Goal: Transaction & Acquisition: Obtain resource

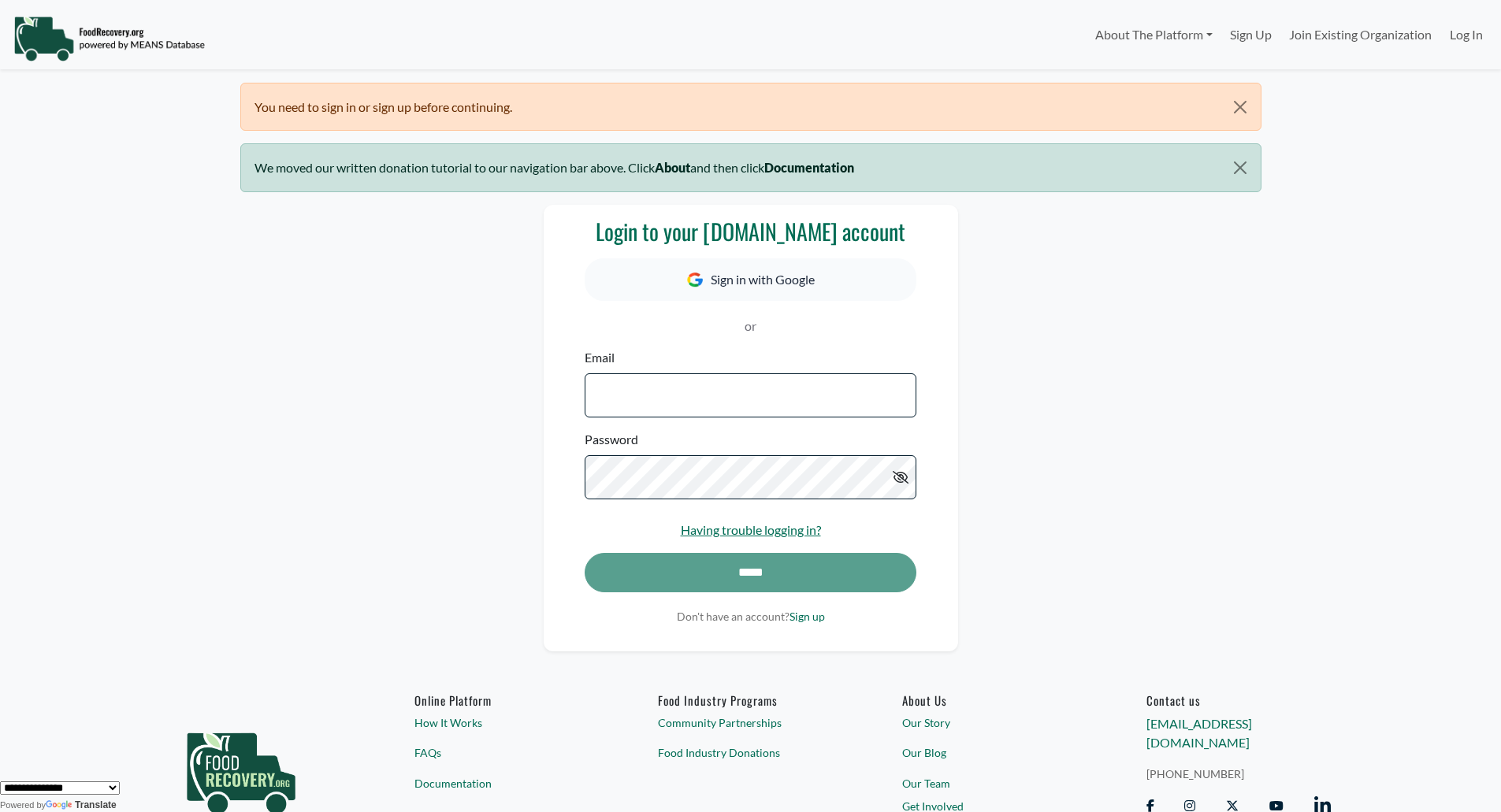
click at [724, 389] on input "Email" at bounding box center [750, 395] width 331 height 44
click at [730, 415] on input "Email" at bounding box center [750, 395] width 331 height 44
type input "**********"
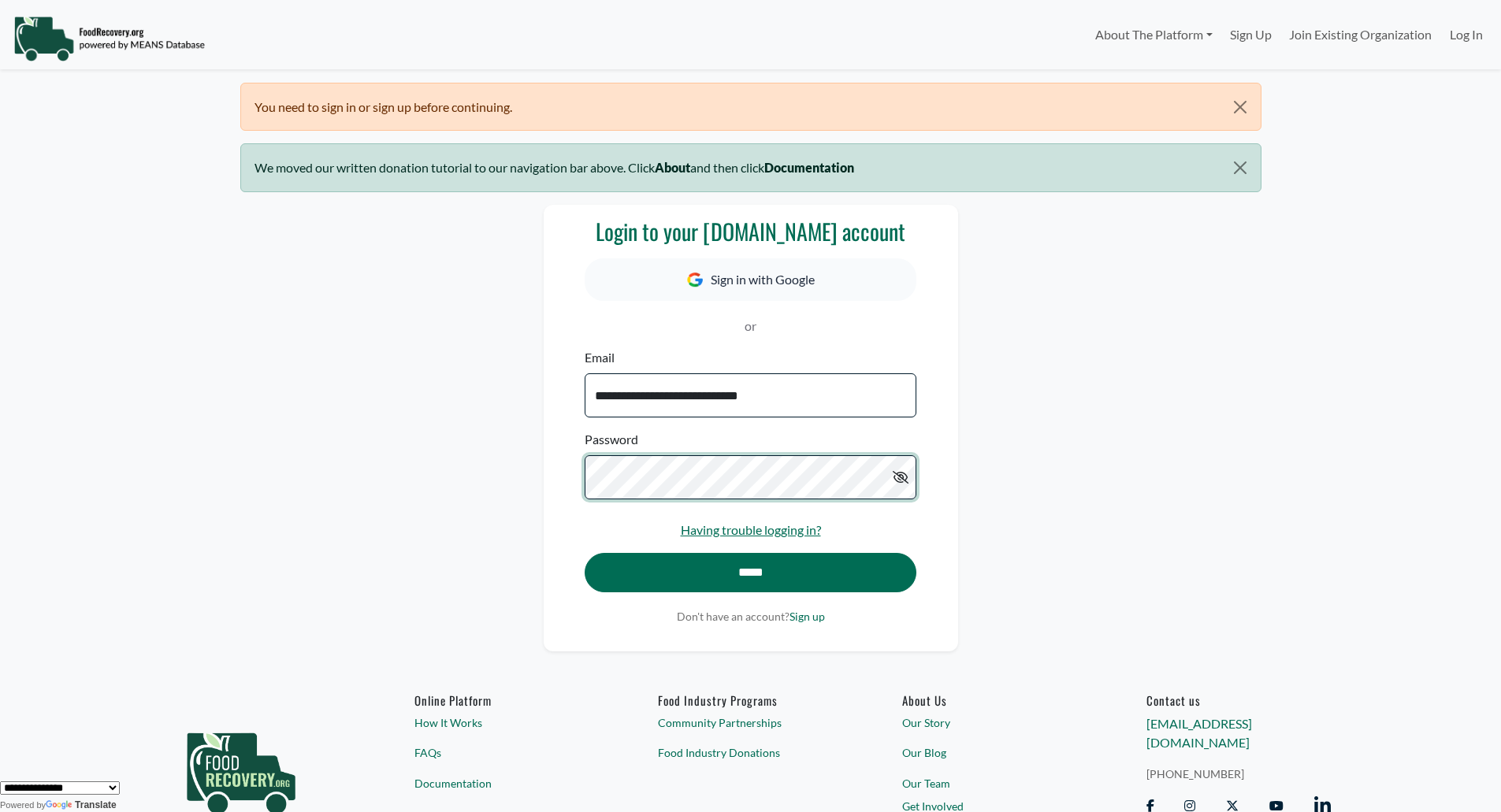
click at [585, 553] on input "*****" at bounding box center [750, 572] width 331 height 39
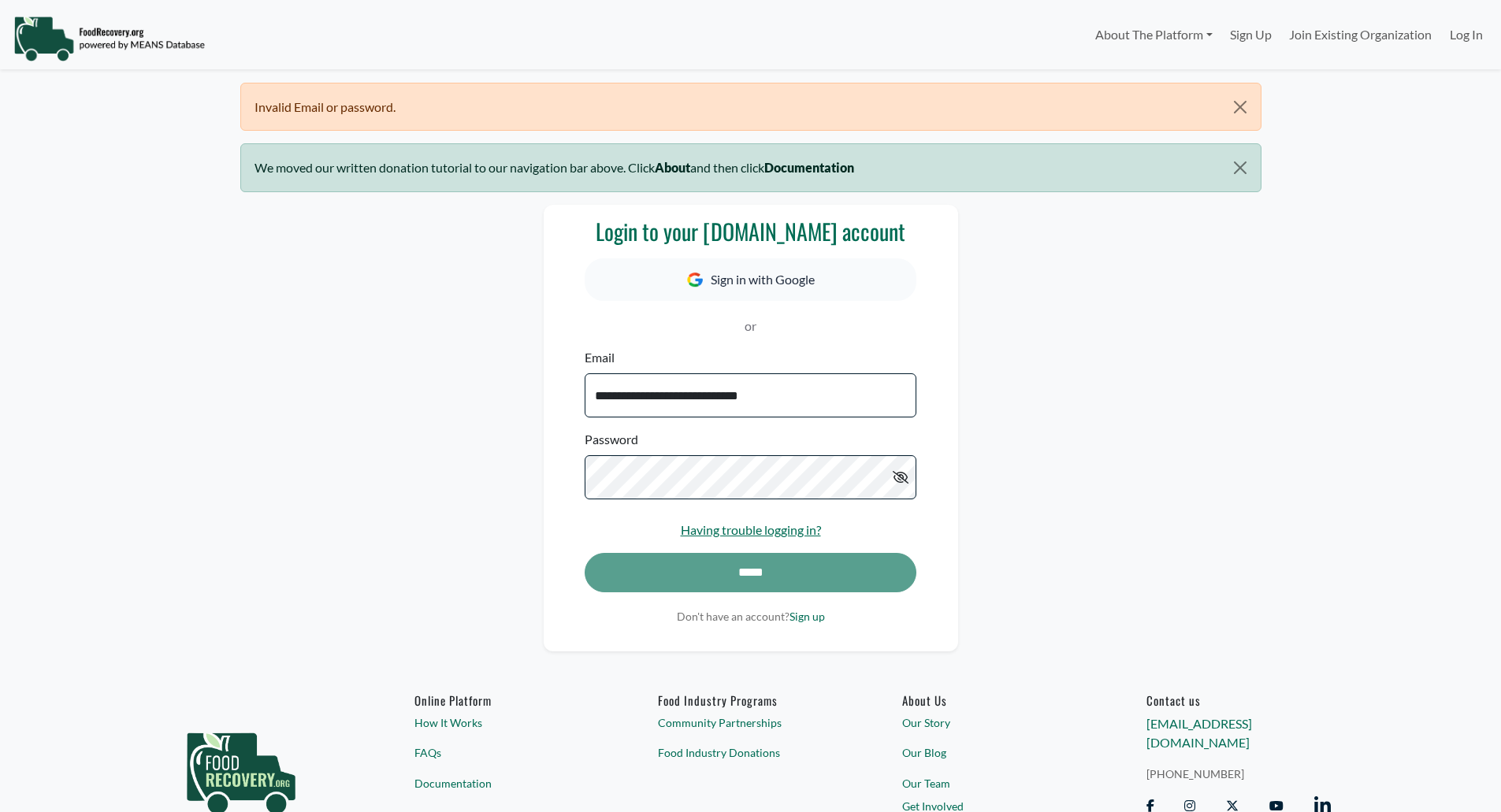
select select "Language Translate Widget"
click at [893, 478] on icon at bounding box center [901, 477] width 16 height 12
click at [907, 478] on icon at bounding box center [901, 477] width 14 height 12
click at [1465, 31] on link "Log In" at bounding box center [1467, 34] width 50 height 31
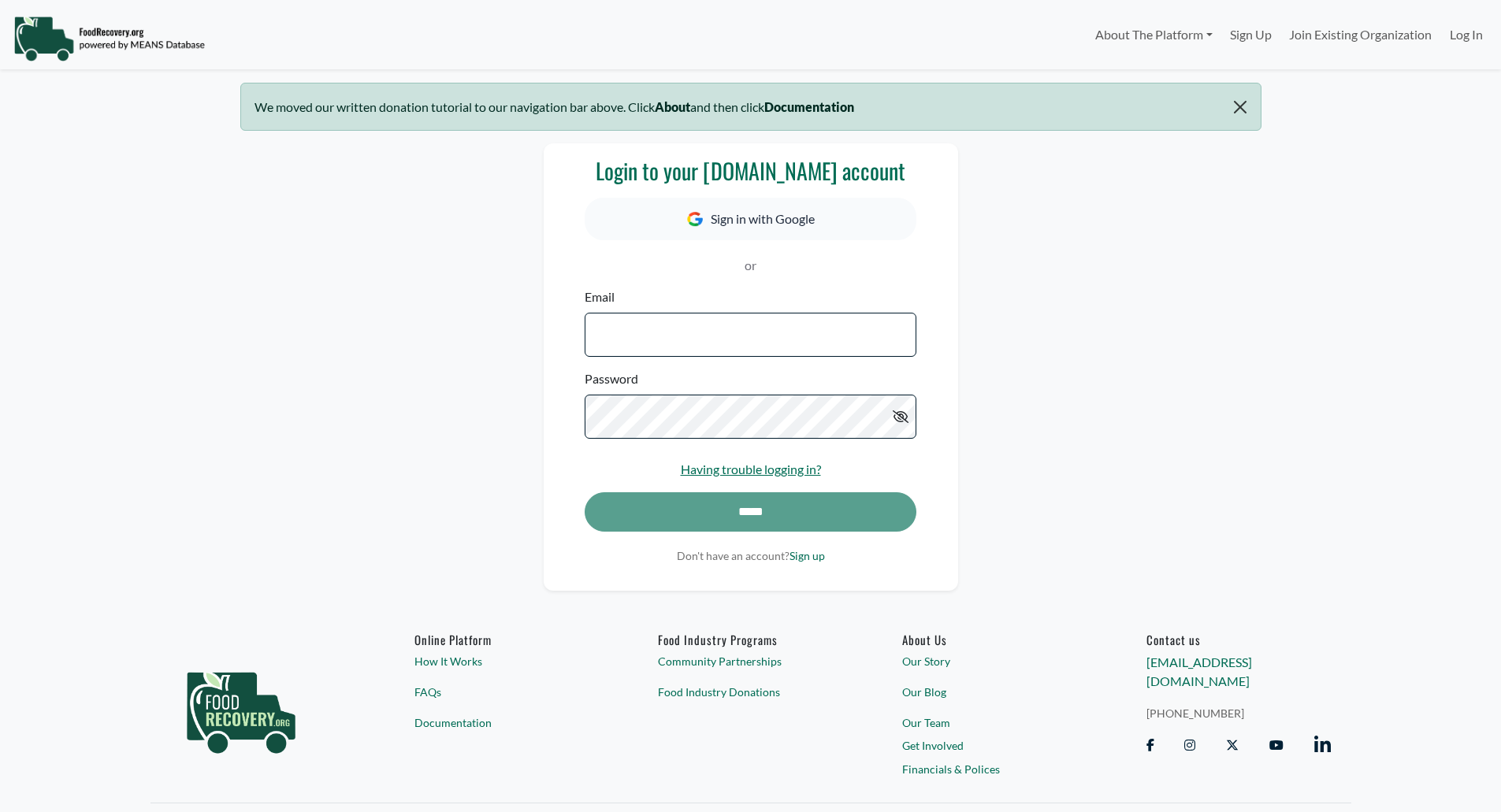
select select "Language Translate Widget"
drag, startPoint x: 672, startPoint y: 323, endPoint x: 669, endPoint y: 337, distance: 14.3
click at [670, 328] on input "Email" at bounding box center [750, 335] width 331 height 44
type input "**********"
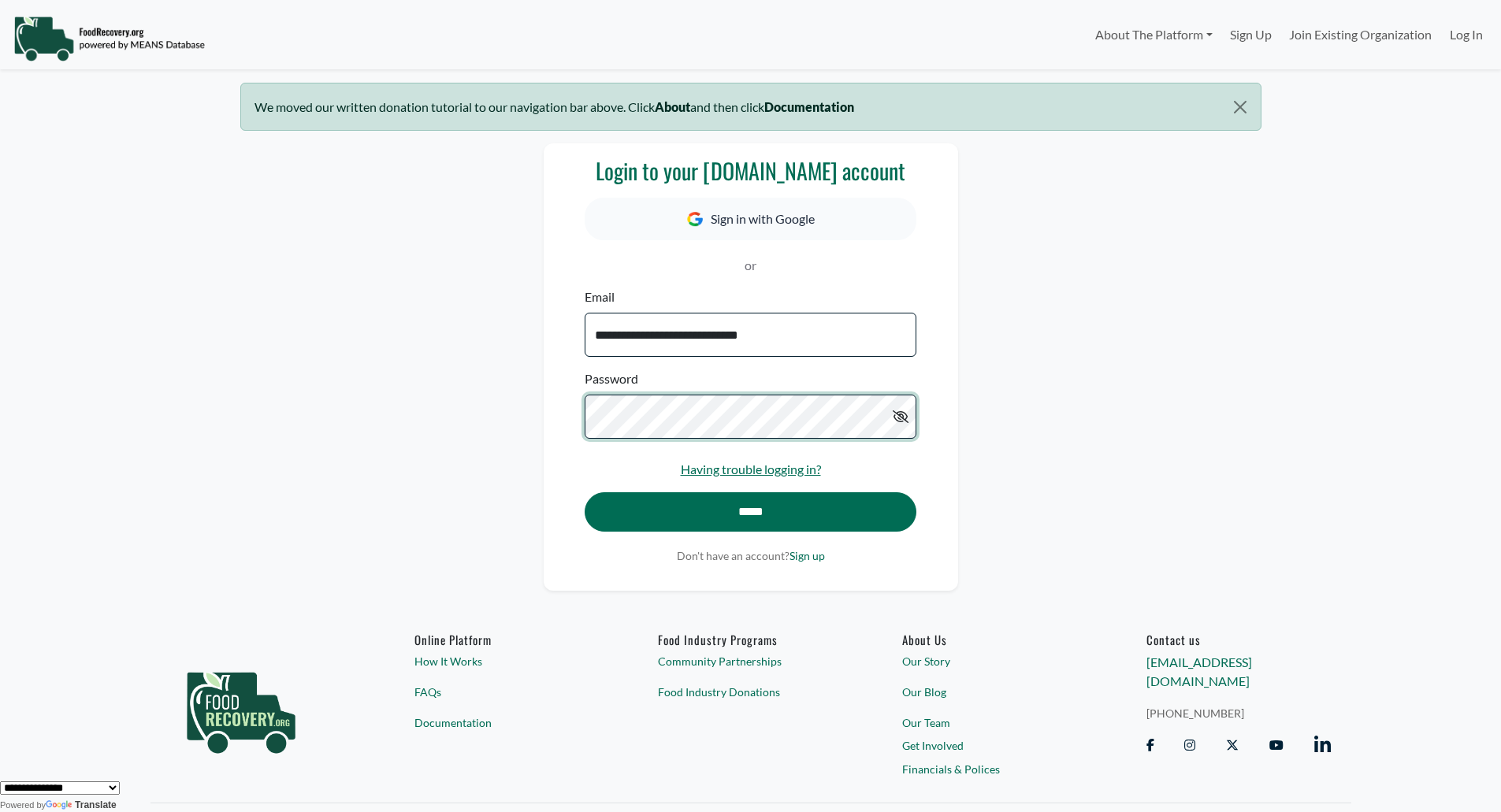
click at [585, 492] on input "*****" at bounding box center [750, 511] width 331 height 39
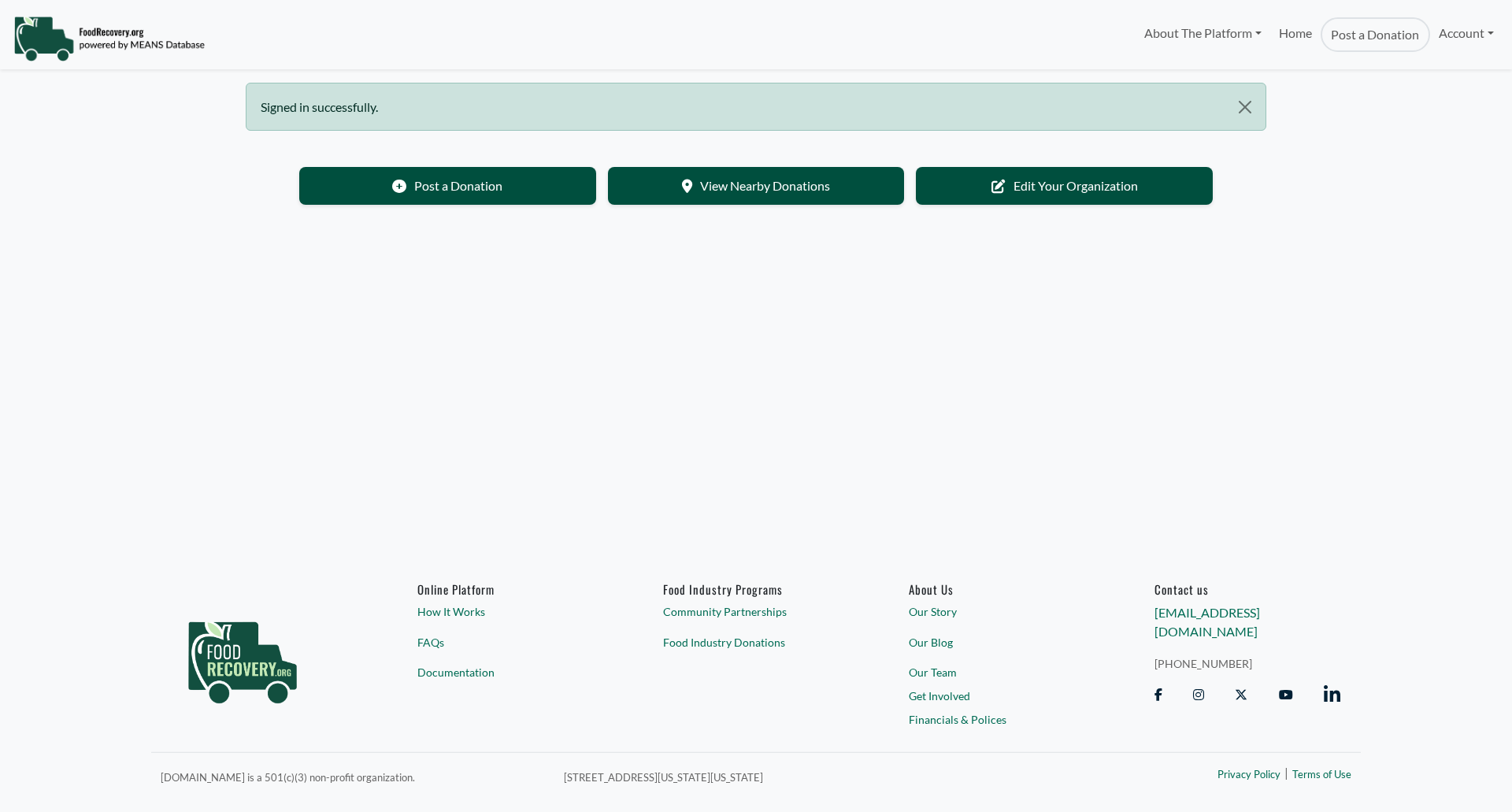
select select "Language Translate Widget"
click at [1446, 35] on link "Account" at bounding box center [1466, 32] width 72 height 31
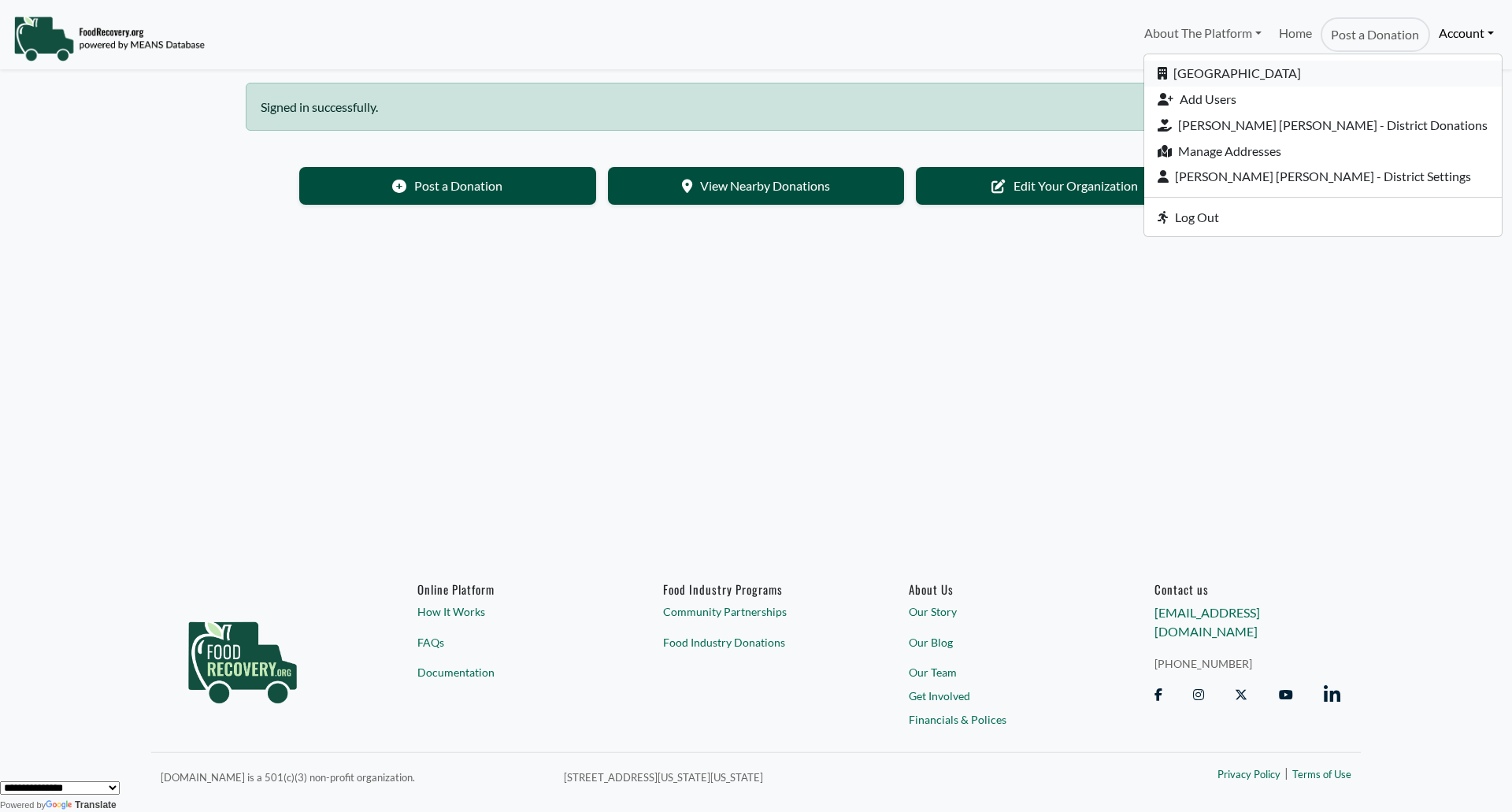
click at [1327, 70] on link "[GEOGRAPHIC_DATA]" at bounding box center [1323, 73] width 358 height 26
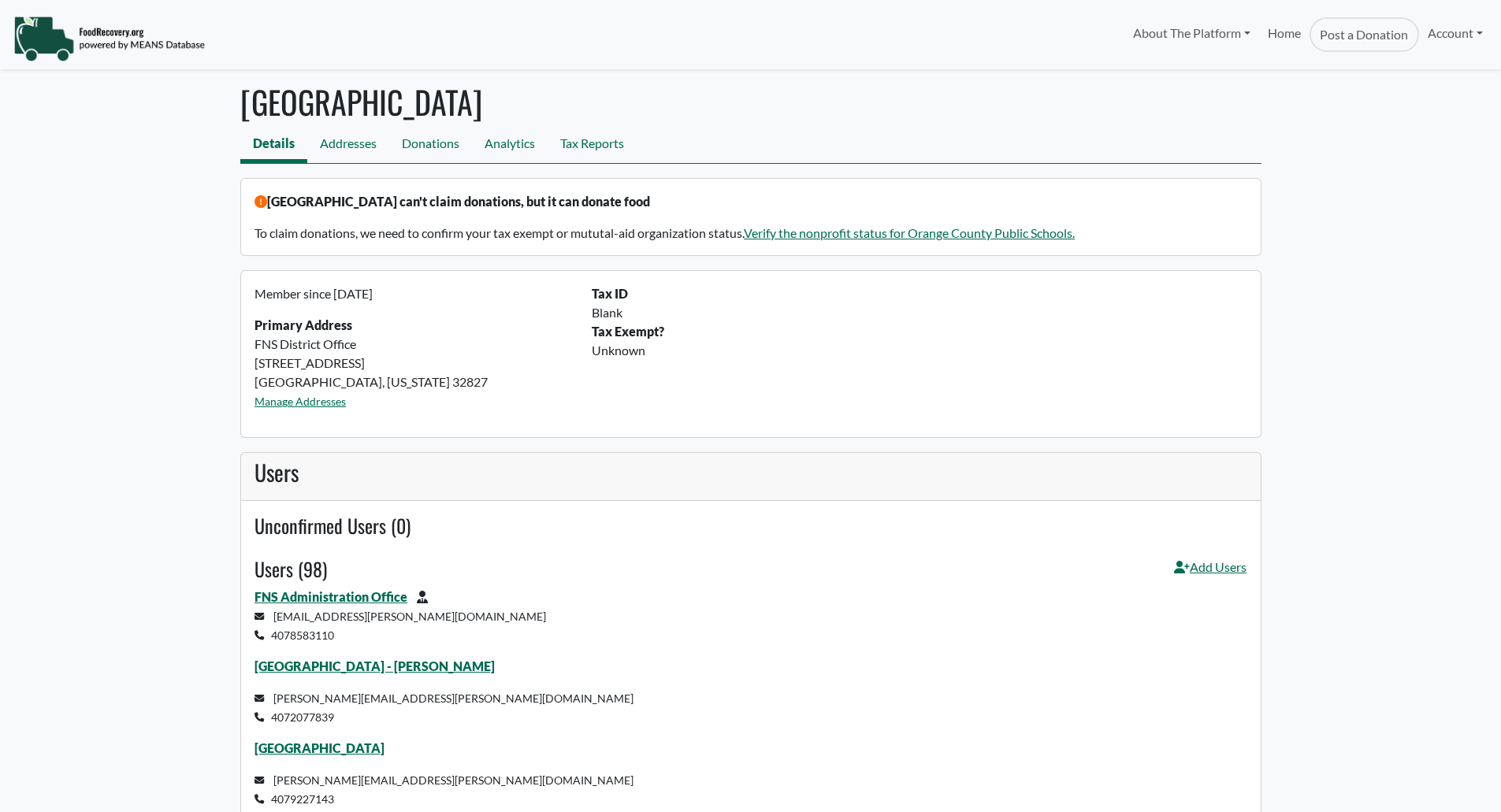
select select "Language Translate Widget"
click at [596, 143] on link "Tax Reports" at bounding box center [592, 145] width 90 height 35
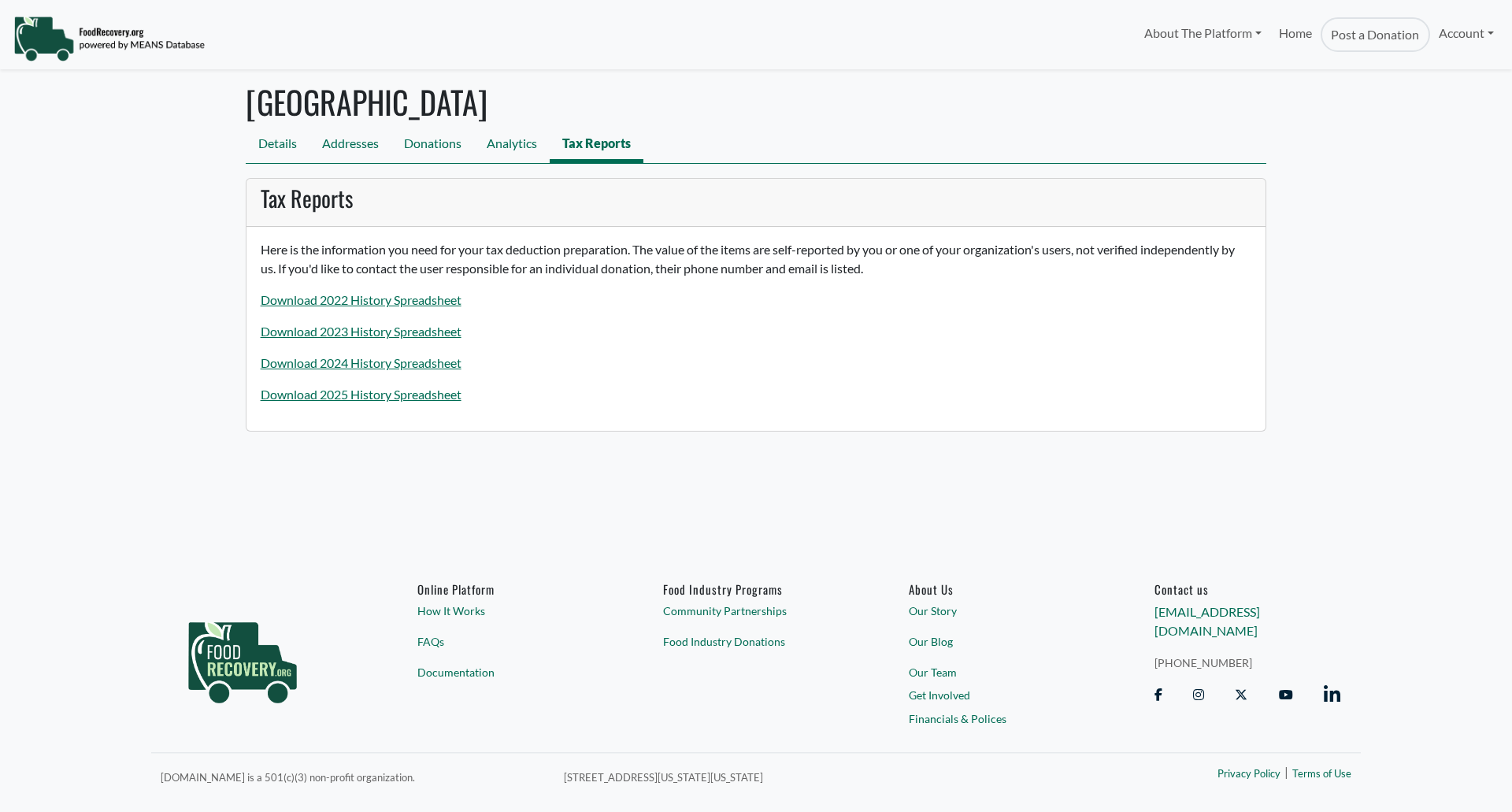
select select "Language Translate Widget"
click at [395, 395] on link "Download 2025 History Spreadsheet" at bounding box center [361, 394] width 201 height 15
click at [398, 391] on link "Download 2025 History Spreadsheet" at bounding box center [361, 394] width 201 height 15
